Goal: Task Accomplishment & Management: Complete application form

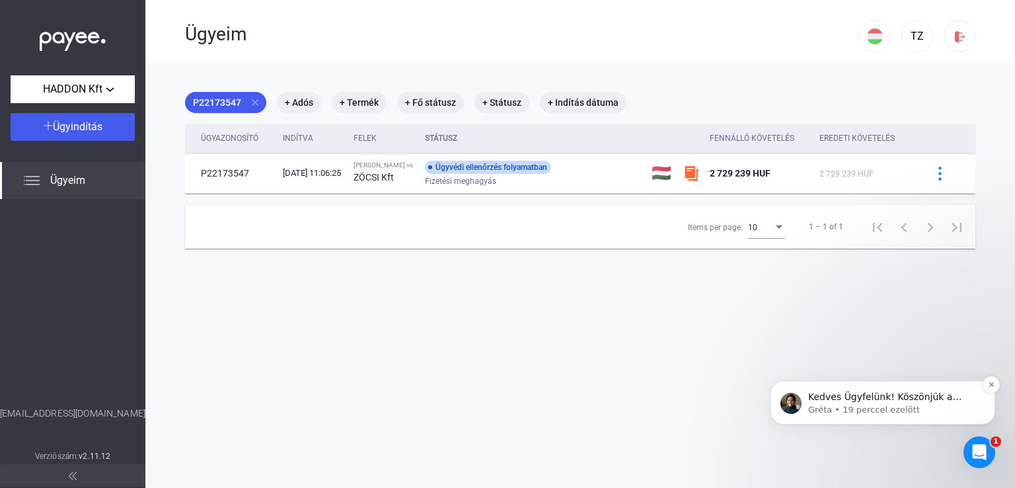
click at [865, 399] on span "Kedves Ügyfelünk! Köszönjük a visszajelzést. Az ügyet elindítottuk." at bounding box center [890, 403] width 163 height 24
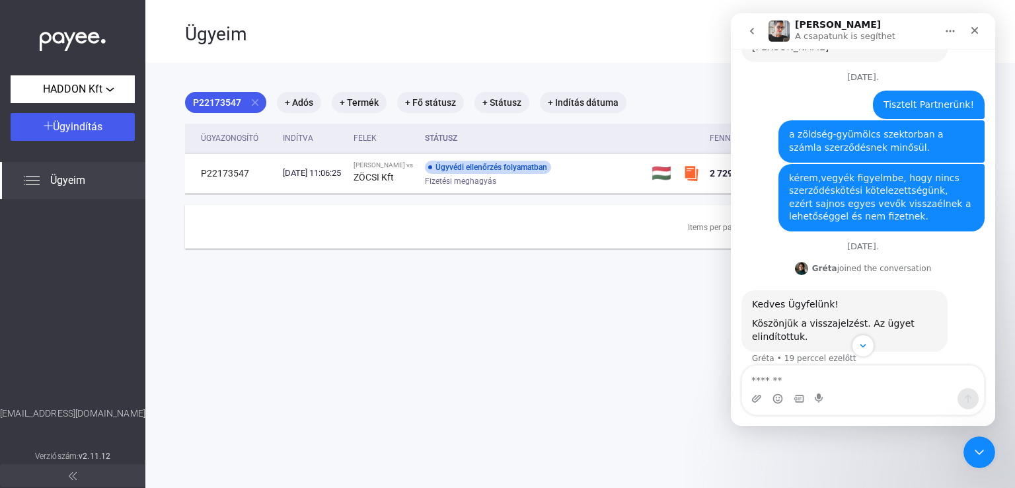
scroll to position [239, 0]
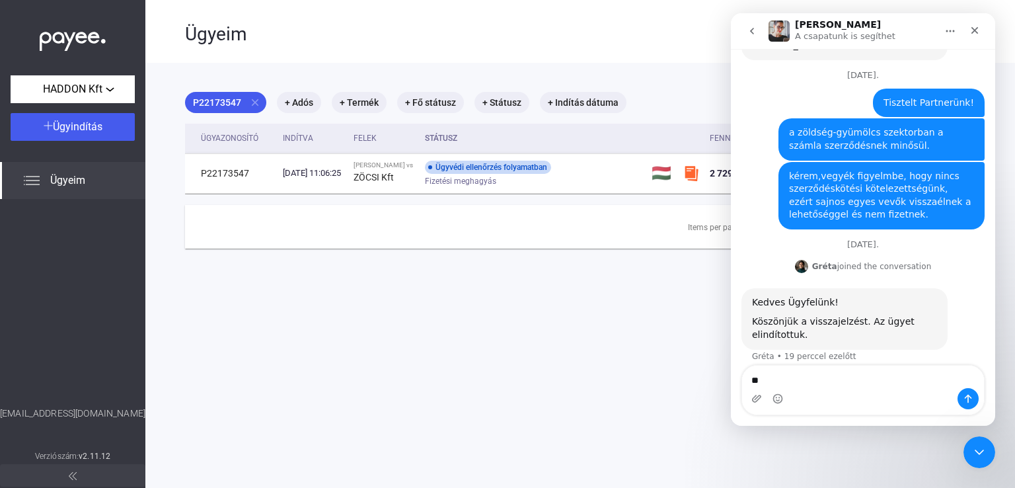
type textarea "*"
type textarea "**********"
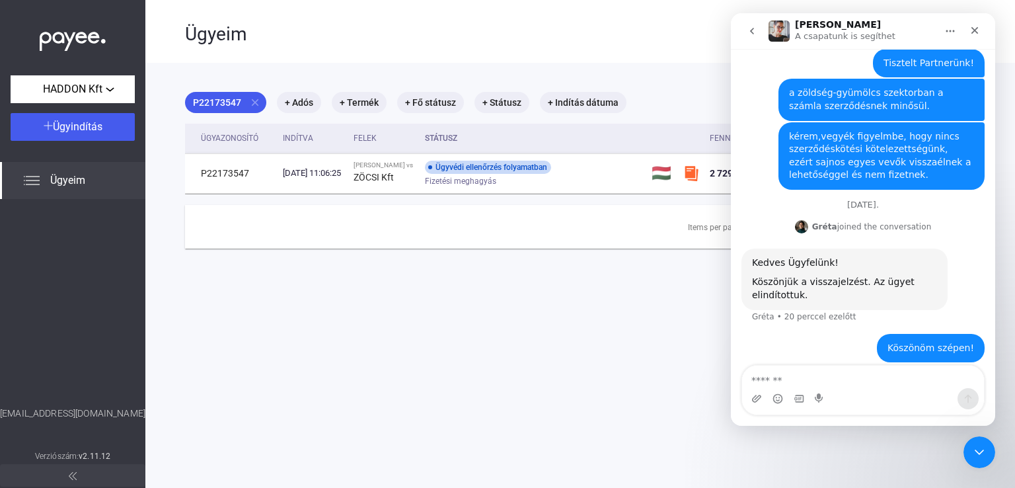
click at [625, 358] on main "P22173547 close + Adós + Termék + Fő státusz + Státusz + Indítás dátuma Ügyazon…" at bounding box center [580, 307] width 870 height 488
click at [970, 27] on icon "Bezárás" at bounding box center [975, 30] width 11 height 11
